Goal: Task Accomplishment & Management: Manage account settings

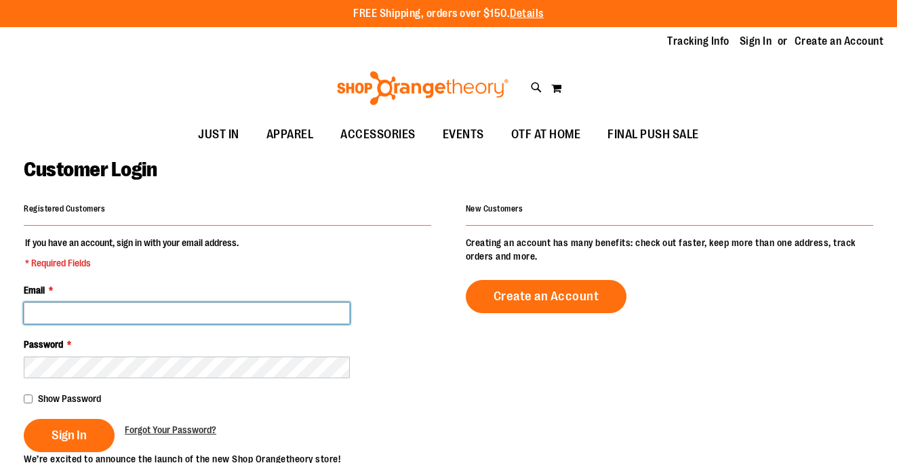
click at [204, 316] on input "Email *" at bounding box center [187, 313] width 326 height 22
type input "**********"
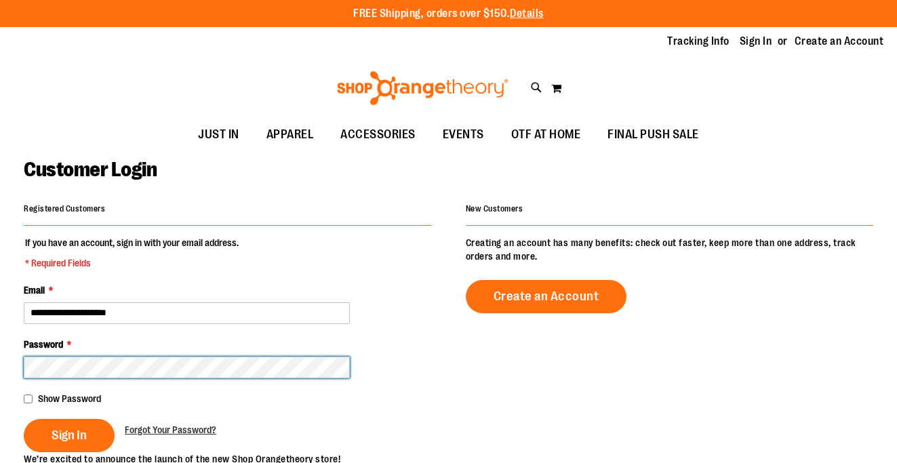
click at [24, 419] on button "Sign In" at bounding box center [69, 435] width 91 height 33
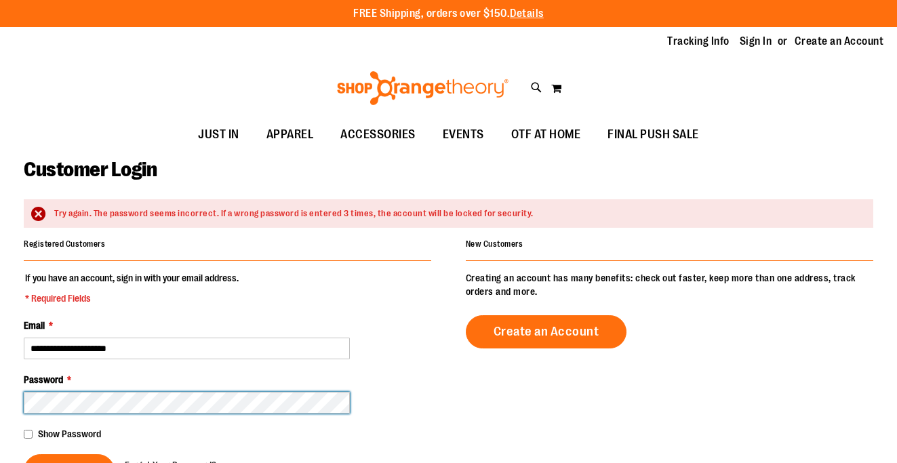
click at [24, 454] on button "Sign In" at bounding box center [69, 470] width 91 height 33
